Goal: Task Accomplishment & Management: Use online tool/utility

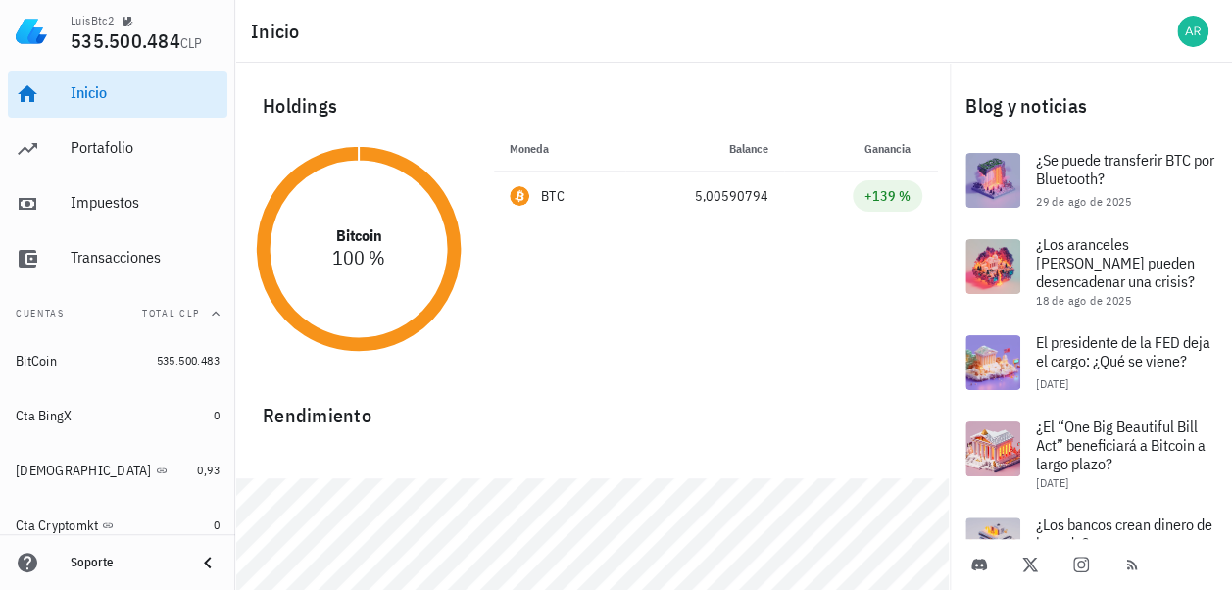
scroll to position [69, 0]
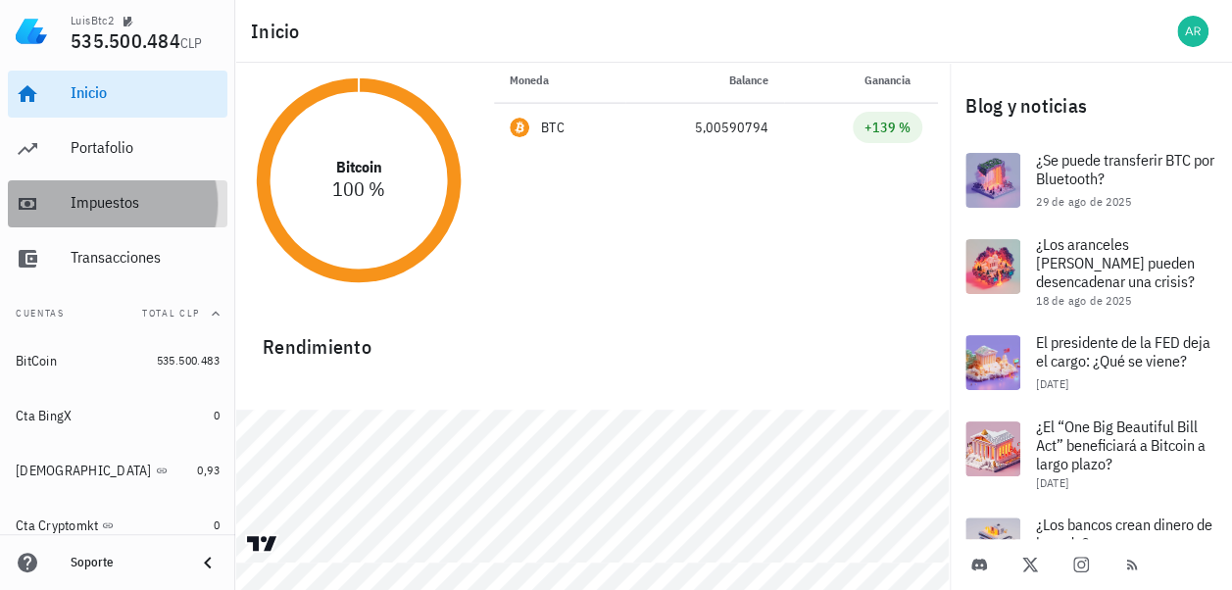
click at [104, 204] on div "Impuestos" at bounding box center [145, 202] width 149 height 19
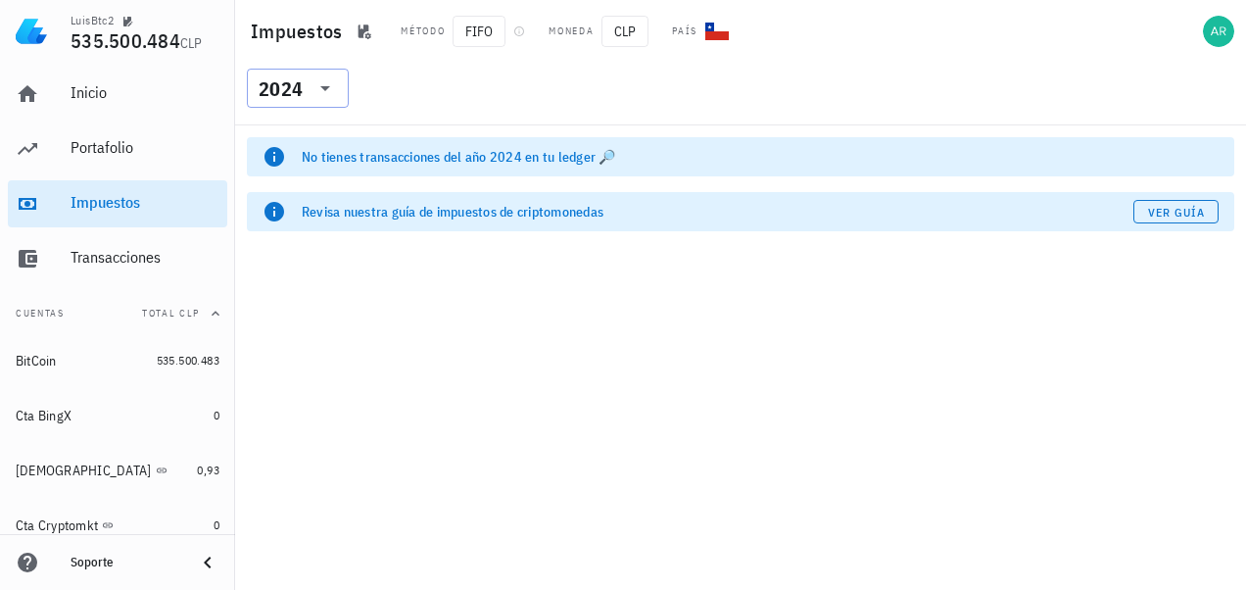
click at [331, 92] on icon at bounding box center [326, 88] width 24 height 24
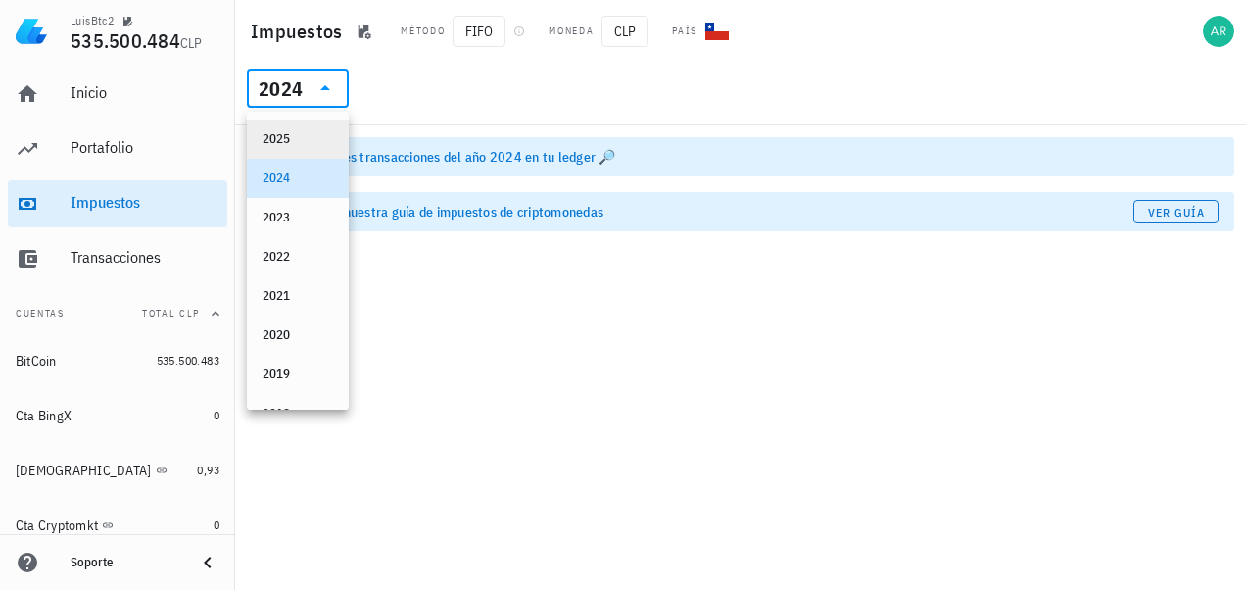
click at [286, 137] on div "2025" at bounding box center [298, 139] width 71 height 16
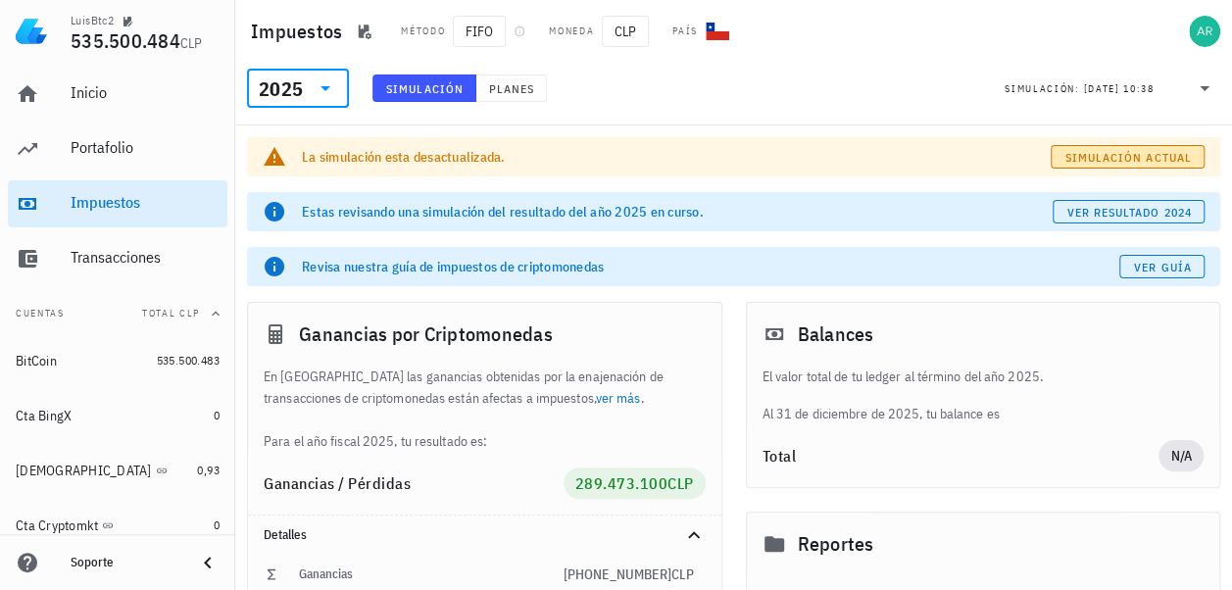
click at [1094, 157] on span "Simulación actual" at bounding box center [1126, 157] width 127 height 15
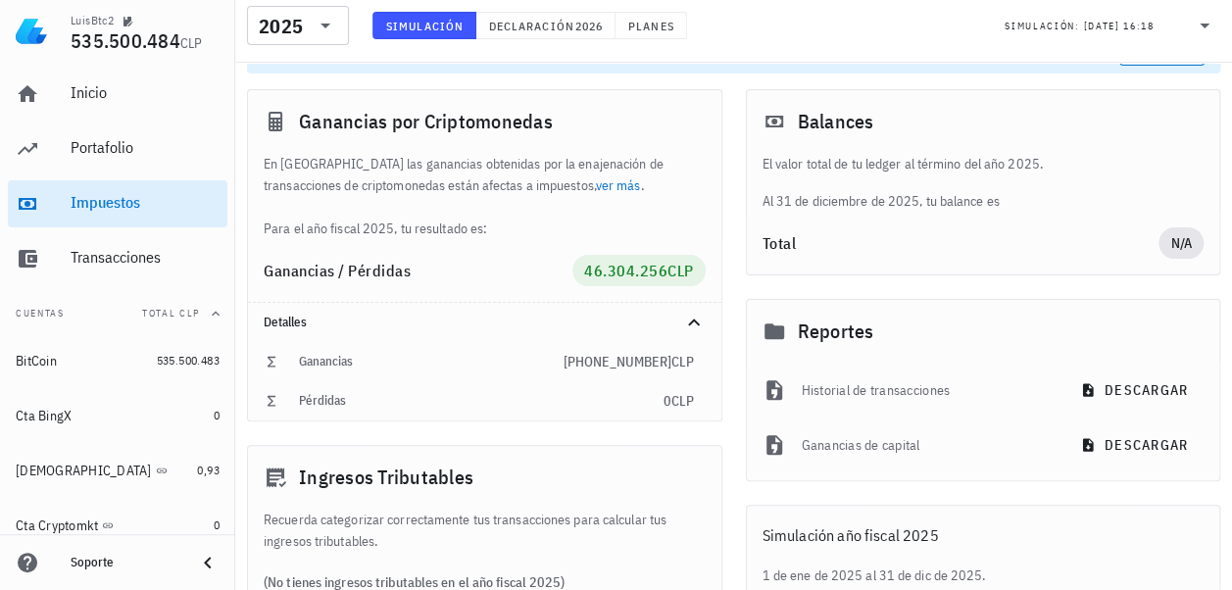
scroll to position [294, 0]
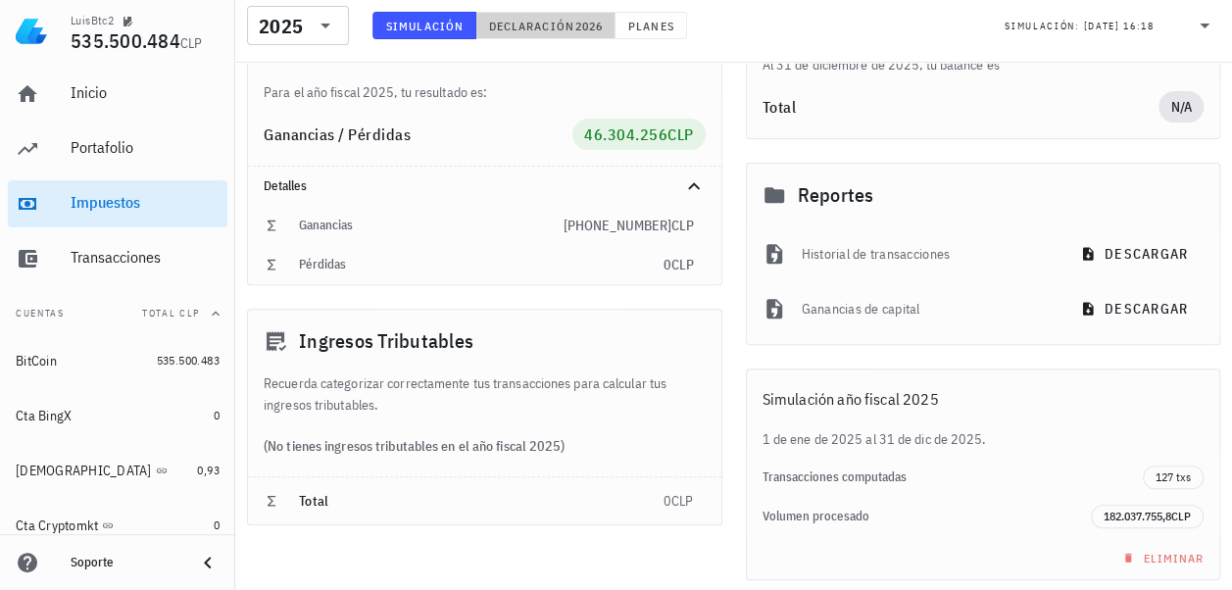
click at [580, 26] on span "2026" at bounding box center [588, 26] width 28 height 15
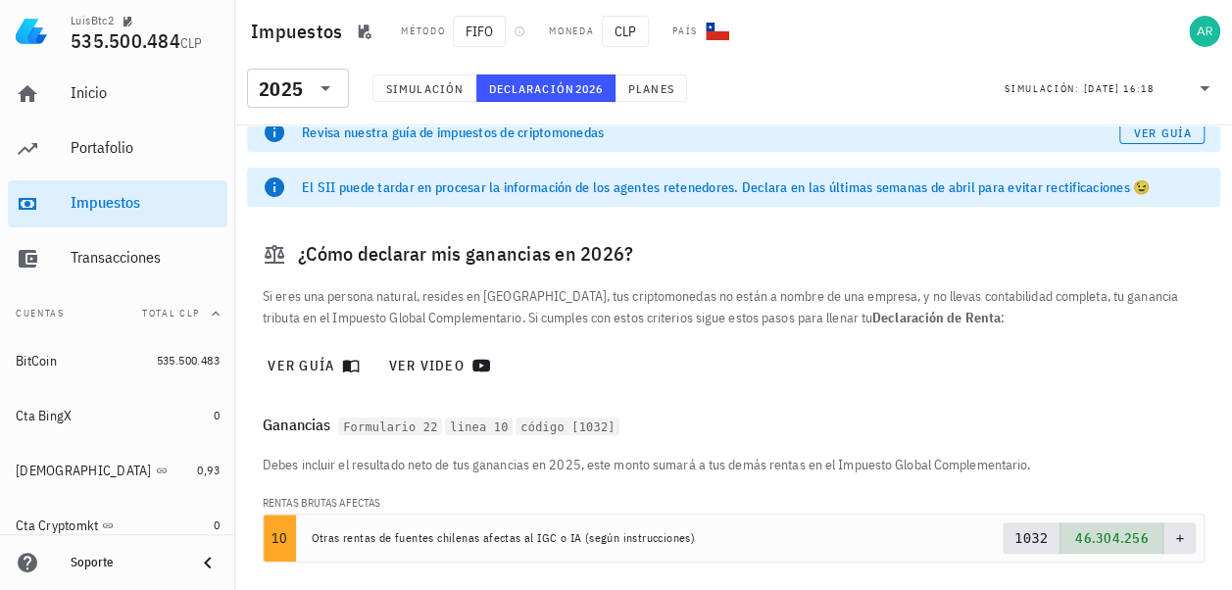
scroll to position [188, 0]
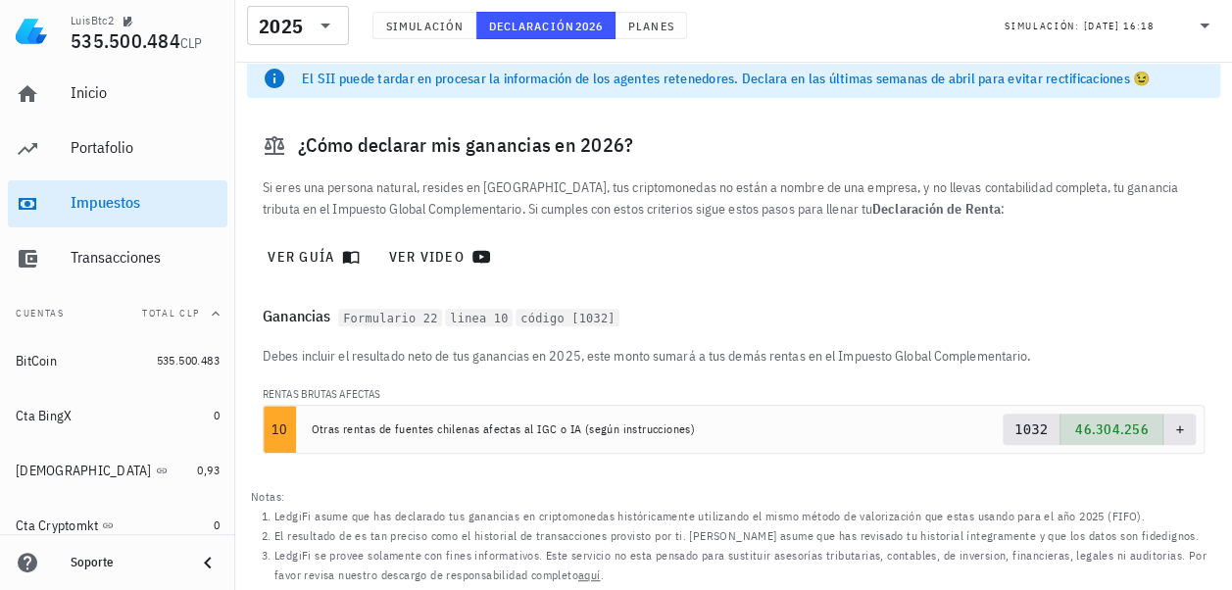
click at [1207, 27] on icon at bounding box center [1204, 26] width 24 height 24
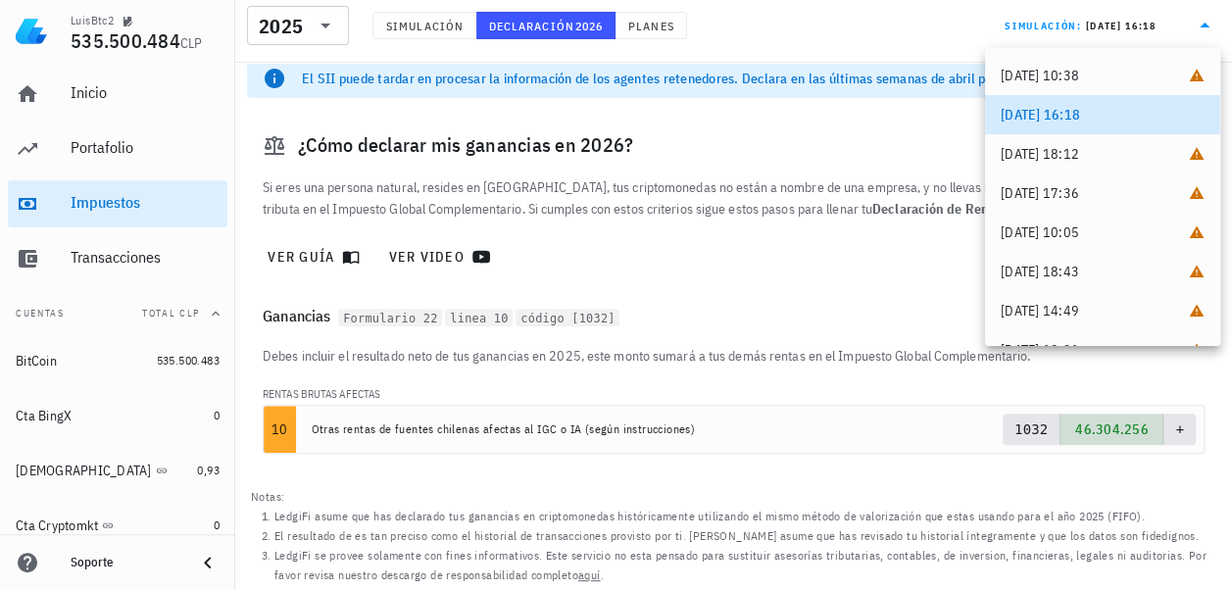
click at [1206, 26] on icon at bounding box center [1204, 25] width 10 height 5
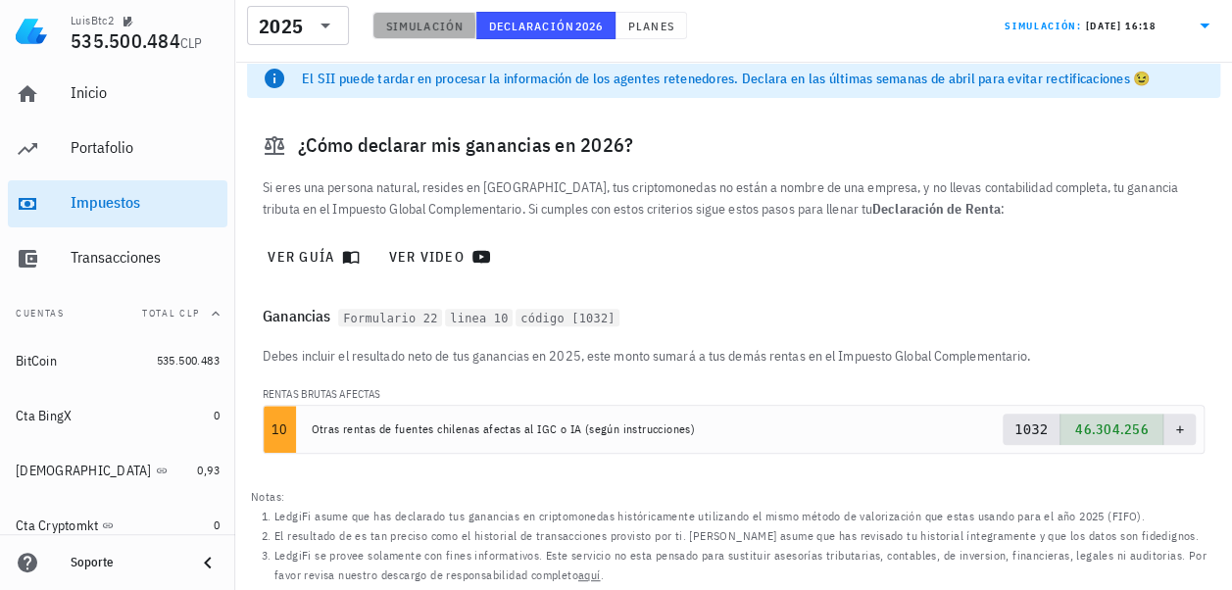
click at [417, 22] on span "Simulación" at bounding box center [424, 26] width 78 height 15
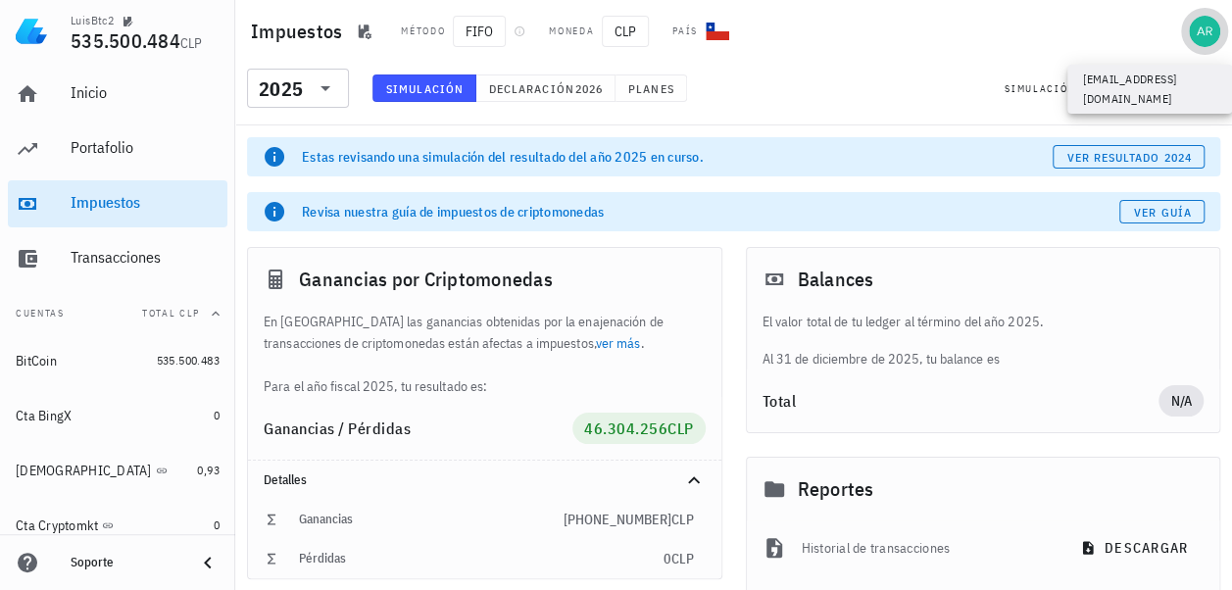
click at [1209, 29] on div "avatar" at bounding box center [1204, 31] width 31 height 31
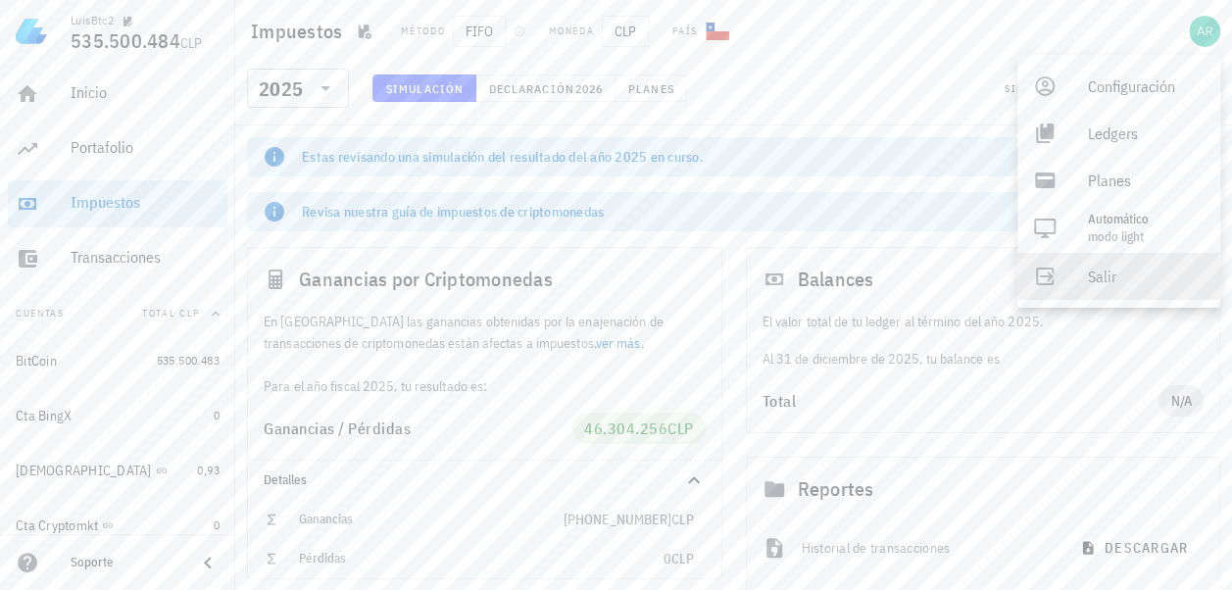
click at [1115, 270] on div "Salir" at bounding box center [1146, 276] width 117 height 39
